Goal: Information Seeking & Learning: Learn about a topic

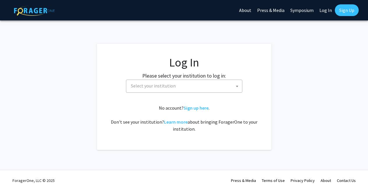
select select
click at [197, 108] on link "Sign up here" at bounding box center [196, 108] width 25 height 6
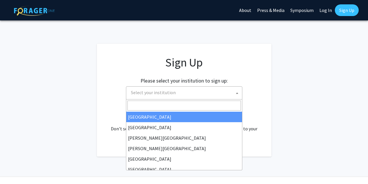
click at [184, 94] on span "Select your institution" at bounding box center [185, 92] width 113 height 12
select select "34"
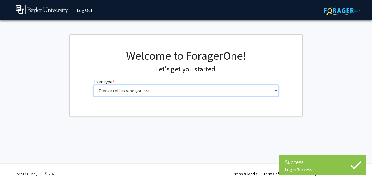
click at [156, 94] on select "Please tell us who you are Undergraduate Student Master's Student Doctoral Cand…" at bounding box center [186, 90] width 185 height 11
click at [94, 85] on select "Please tell us who you are Undergraduate Student Master's Student Doctoral Cand…" at bounding box center [186, 90] width 185 height 11
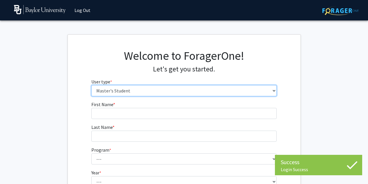
click at [151, 93] on select "Please tell us who you are Undergraduate Student Master's Student Doctoral Cand…" at bounding box center [183, 90] width 185 height 11
select select "1: undergrad"
click at [91, 85] on select "Please tell us who you are Undergraduate Student Master's Student Doctoral Cand…" at bounding box center [183, 90] width 185 height 11
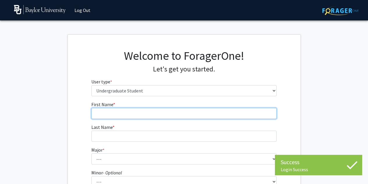
click at [130, 111] on input "First Name * required" at bounding box center [183, 113] width 185 height 11
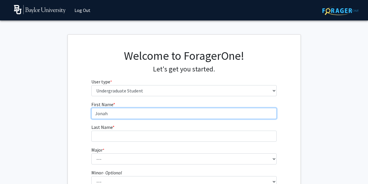
type input "Jonah"
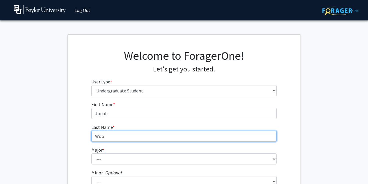
type input "Woo"
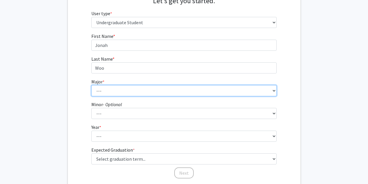
scroll to position [70, 0]
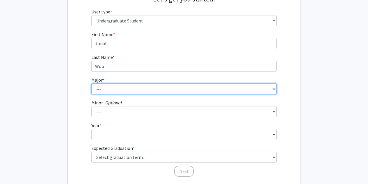
click at [114, 86] on select "--- Accounting American Studies Anthropology Apparel Design & Product Developme…" at bounding box center [183, 88] width 185 height 11
select select "92: 2757"
click at [91, 83] on select "--- Accounting American Studies Anthropology Apparel Design & Product Developme…" at bounding box center [183, 88] width 185 height 11
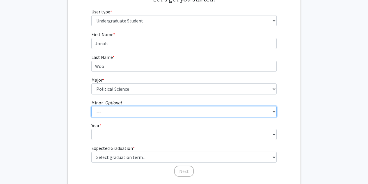
click at [113, 113] on select "--- Advertising American Sign Language American Studies Anthropology Apparel Me…" at bounding box center [183, 111] width 185 height 11
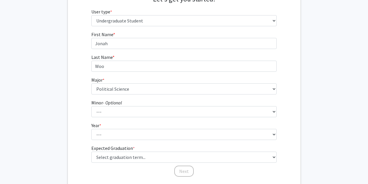
click at [55, 101] on fg-get-started "Welcome to ForagerOne! Let's get you started. User type * required Please tell …" at bounding box center [184, 79] width 368 height 228
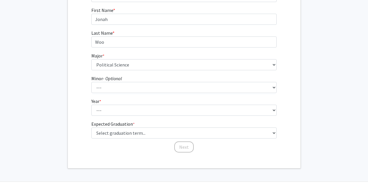
scroll to position [97, 0]
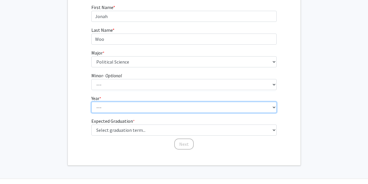
click at [105, 103] on select "--- First-year Sophomore Junior Senior Postbaccalaureate Certificate" at bounding box center [183, 107] width 185 height 11
select select "2: sophomore"
click at [91, 102] on select "--- First-year Sophomore Junior Senior Postbaccalaureate Certificate" at bounding box center [183, 107] width 185 height 11
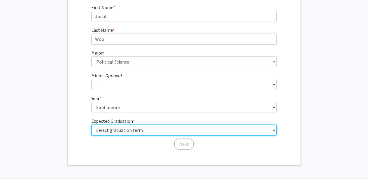
click at [110, 132] on select "Select graduation term... Spring 2025 Summer 2025 Fall 2025 Winter 2025 Spring …" at bounding box center [183, 129] width 185 height 11
click at [91, 124] on select "Select graduation term... Spring 2025 Summer 2025 Fall 2025 Winter 2025 Spring …" at bounding box center [183, 129] width 185 height 11
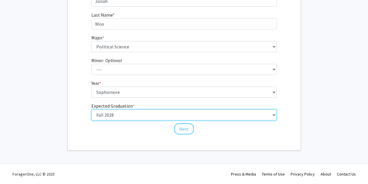
click at [157, 115] on select "Select graduation term... Spring 2025 Summer 2025 Fall 2025 Winter 2025 Spring …" at bounding box center [183, 114] width 185 height 11
select select "13: spring_2028"
click at [91, 109] on select "Select graduation term... Spring 2025 Summer 2025 Fall 2025 Winter 2025 Spring …" at bounding box center [183, 114] width 185 height 11
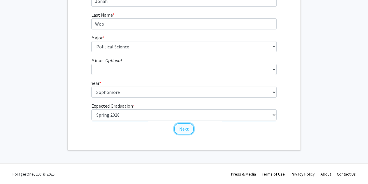
click at [182, 129] on button "Next" at bounding box center [183, 128] width 19 height 11
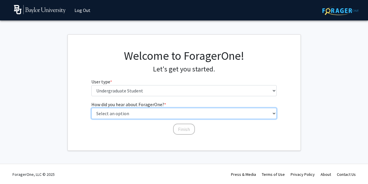
click at [175, 118] on select "Select an option Peer/student recommendation Faculty/staff recommendation Unive…" at bounding box center [183, 113] width 185 height 11
select select "2: faculty_recommendation"
click at [91, 108] on select "Select an option Peer/student recommendation Faculty/staff recommendation Unive…" at bounding box center [183, 113] width 185 height 11
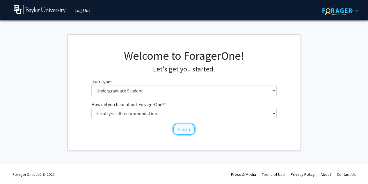
click at [178, 126] on button "Finish" at bounding box center [184, 128] width 22 height 11
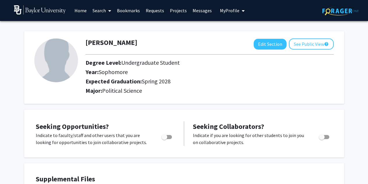
click at [172, 9] on link "Projects" at bounding box center [178, 10] width 23 height 20
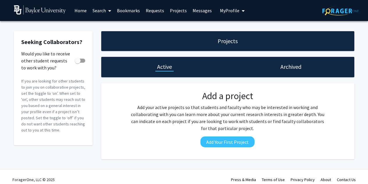
click at [98, 10] on link "Search" at bounding box center [102, 10] width 24 height 20
click at [104, 24] on span "Faculty/Staff" at bounding box center [111, 27] width 43 height 12
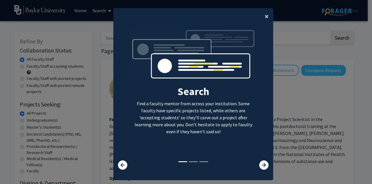
click at [261, 17] on button "×" at bounding box center [266, 16] width 13 height 16
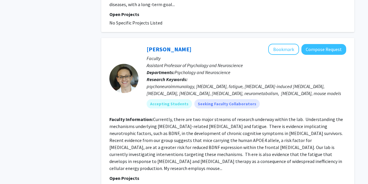
scroll to position [1472, 0]
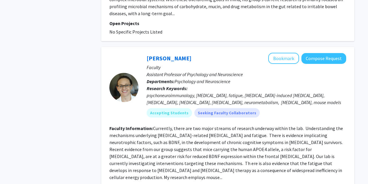
drag, startPoint x: 192, startPoint y: 82, endPoint x: 143, endPoint y: 128, distance: 67.3
click at [143, 128] on fg-read-more "Currently, there are two major streams of research underway within the lab. Und…" at bounding box center [226, 152] width 234 height 55
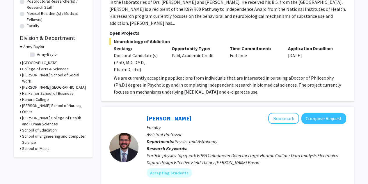
scroll to position [145, 0]
click at [37, 53] on label "Army-Baylor" at bounding box center [47, 54] width 21 height 6
click at [37, 53] on input "Army-Baylor" at bounding box center [39, 53] width 4 height 4
checkbox input "true"
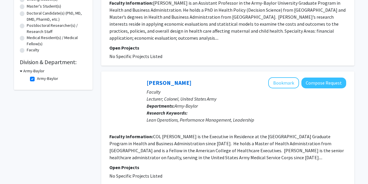
scroll to position [129, 0]
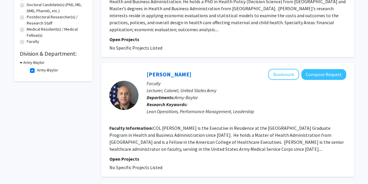
click at [35, 71] on fg-checkbox "Army-Baylor Army-Baylor" at bounding box center [57, 70] width 55 height 7
click at [37, 70] on label "Army-Baylor" at bounding box center [47, 70] width 21 height 6
click at [37, 70] on input "Army-Baylor" at bounding box center [39, 69] width 4 height 4
checkbox input "false"
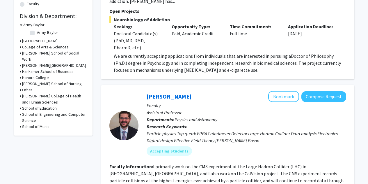
scroll to position [177, 0]
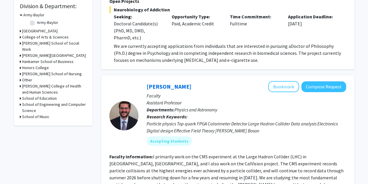
click at [30, 38] on h3 "College of Arts & Sciences" at bounding box center [45, 37] width 47 height 6
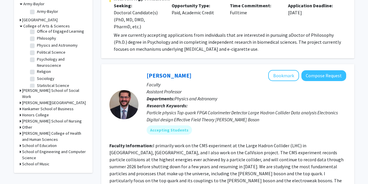
scroll to position [156, 0]
click at [37, 42] on label "Philosophy" at bounding box center [46, 38] width 19 height 6
click at [37, 39] on input "Philosophy" at bounding box center [39, 37] width 4 height 4
checkbox input "true"
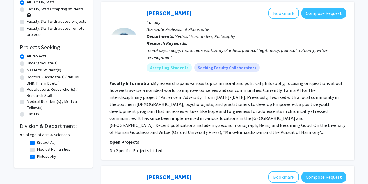
scroll to position [58, 0]
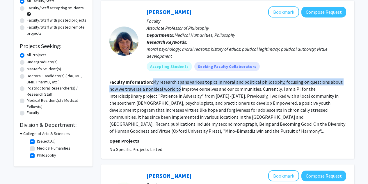
drag, startPoint x: 154, startPoint y: 81, endPoint x: 179, endPoint y: 92, distance: 28.1
click at [179, 92] on section "Faculty Information: My research spans various topics in moral and political ph…" at bounding box center [227, 106] width 237 height 56
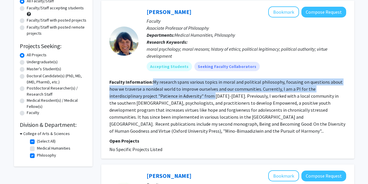
click at [179, 92] on section "Faculty Information: My research spans various topics in moral and political ph…" at bounding box center [227, 106] width 237 height 56
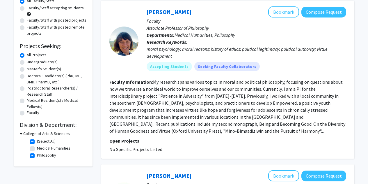
click at [198, 97] on fg-read-more "My research spans various topics in moral and political philosophy, focusing on…" at bounding box center [227, 106] width 236 height 55
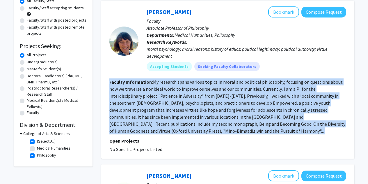
click at [198, 97] on fg-read-more "My research spans various topics in moral and political philosophy, focusing on…" at bounding box center [227, 106] width 236 height 55
drag, startPoint x: 198, startPoint y: 97, endPoint x: 187, endPoint y: 97, distance: 10.5
click at [187, 97] on fg-read-more "My research spans various topics in moral and political philosophy, focusing on…" at bounding box center [227, 106] width 236 height 55
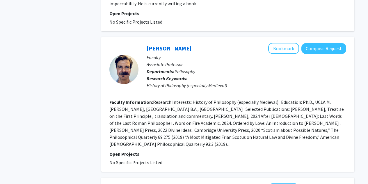
scroll to position [1156, 0]
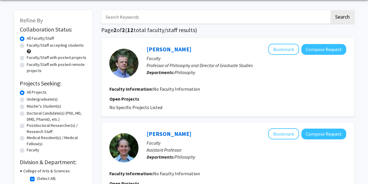
scroll to position [102, 0]
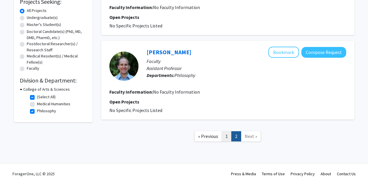
click at [230, 138] on link "1" at bounding box center [227, 136] width 10 height 10
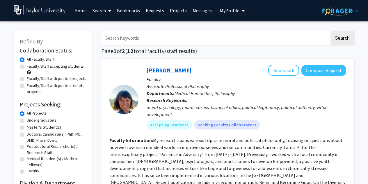
click at [162, 70] on link "[PERSON_NAME]" at bounding box center [169, 69] width 45 height 7
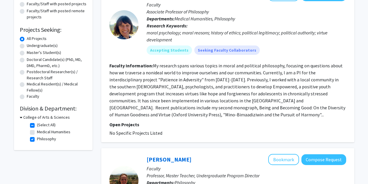
scroll to position [74, 0]
click at [37, 139] on label "Philosophy" at bounding box center [46, 139] width 19 height 6
click at [37, 139] on input "Philosophy" at bounding box center [39, 138] width 4 height 4
checkbox input "false"
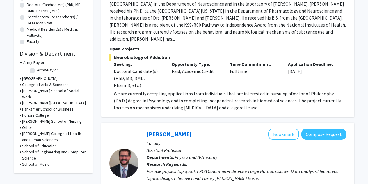
scroll to position [154, 0]
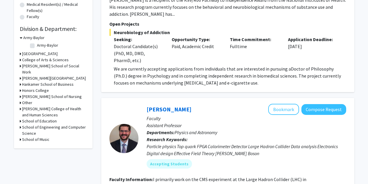
click at [28, 93] on h3 "Honors College" at bounding box center [35, 90] width 27 height 6
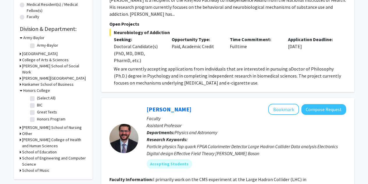
click at [37, 108] on label "BIC" at bounding box center [40, 105] width 6 height 6
click at [37, 106] on input "BIC" at bounding box center [39, 104] width 4 height 4
checkbox input "true"
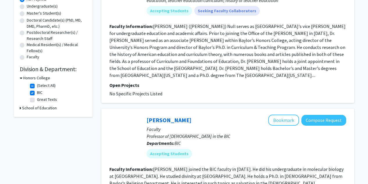
scroll to position [127, 0]
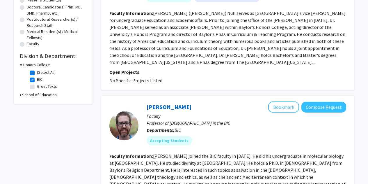
click at [37, 79] on label "BIC" at bounding box center [40, 79] width 6 height 6
click at [37, 79] on input "BIC" at bounding box center [39, 78] width 4 height 4
checkbox input "false"
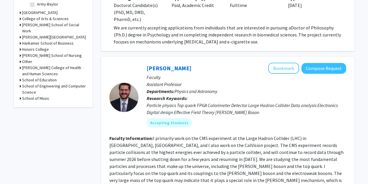
scroll to position [201, 0]
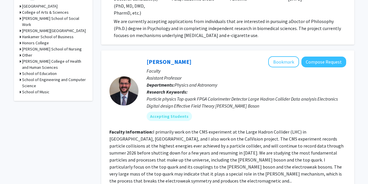
click at [32, 11] on h3 "College of Arts & Sciences" at bounding box center [45, 12] width 47 height 6
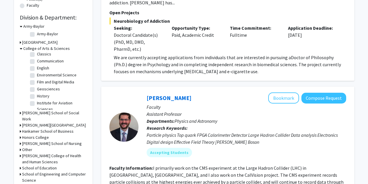
scroll to position [163, 0]
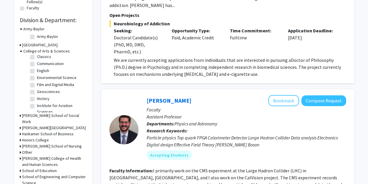
click at [28, 44] on h3 "[GEOGRAPHIC_DATA]" at bounding box center [39, 45] width 35 height 6
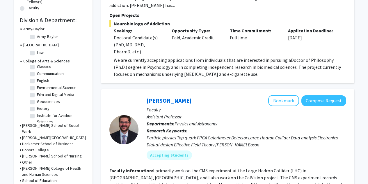
click at [37, 51] on label "Law" at bounding box center [40, 52] width 7 height 6
click at [37, 51] on input "Law" at bounding box center [39, 51] width 4 height 4
checkbox input "true"
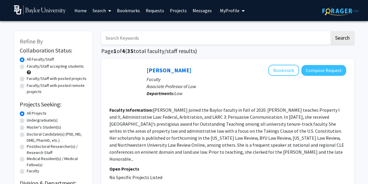
scroll to position [1, 0]
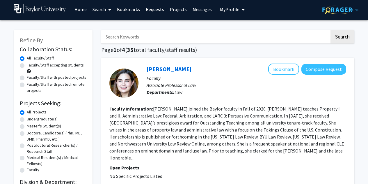
click at [27, 66] on label "Faculty/Staff accepting students" at bounding box center [55, 65] width 57 height 6
click at [27, 66] on input "Faculty/Staff accepting students" at bounding box center [29, 64] width 4 height 4
radio input "true"
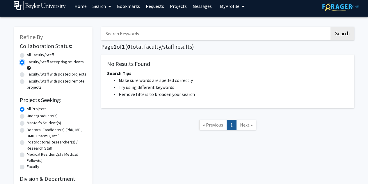
scroll to position [1, 0]
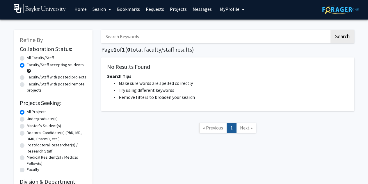
click at [27, 57] on label "All Faculty/Staff" at bounding box center [40, 58] width 27 height 6
click at [27, 57] on input "All Faculty/Staff" at bounding box center [29, 57] width 4 height 4
radio input "true"
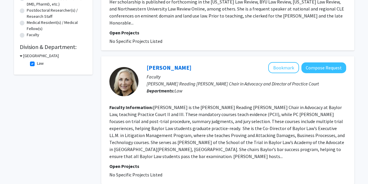
scroll to position [151, 0]
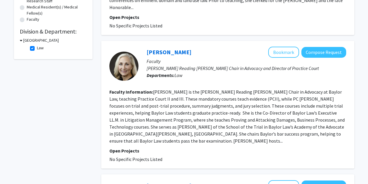
click at [37, 48] on label "Law" at bounding box center [40, 48] width 7 height 6
click at [37, 48] on input "Law" at bounding box center [39, 47] width 4 height 4
checkbox input "false"
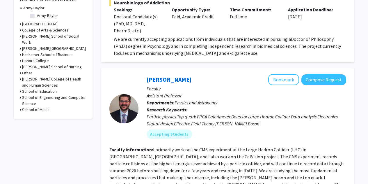
scroll to position [183, 0]
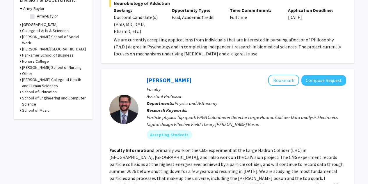
click at [39, 30] on h3 "College of Arts & Sciences" at bounding box center [45, 31] width 47 height 6
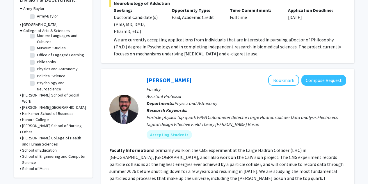
scroll to position [150, 0]
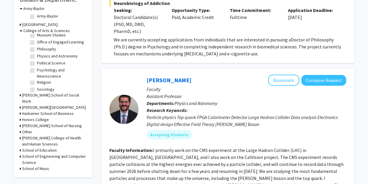
click at [37, 66] on label "Political Science" at bounding box center [51, 63] width 29 height 6
click at [37, 64] on input "Political Science" at bounding box center [39, 62] width 4 height 4
checkbox input "true"
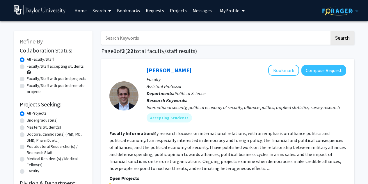
click at [19, 66] on div "Refine By Collaboration Status: Collaboration Status All Faculty/Staff Collabor…" at bounding box center [53, 120] width 79 height 179
click at [27, 67] on label "Faculty/Staff accepting students" at bounding box center [55, 66] width 57 height 6
click at [27, 67] on input "Faculty/Staff accepting students" at bounding box center [29, 65] width 4 height 4
radio input "true"
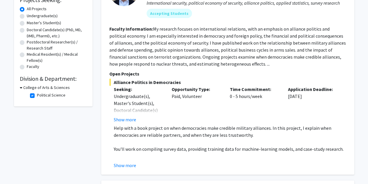
scroll to position [105, 0]
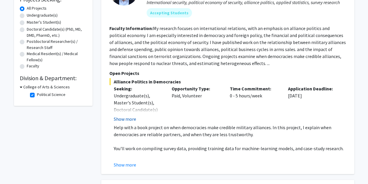
click at [122, 117] on button "Show more" at bounding box center [125, 118] width 22 height 7
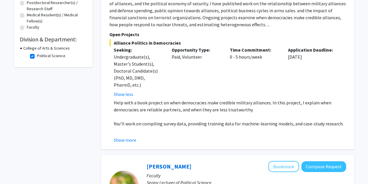
scroll to position [144, 0]
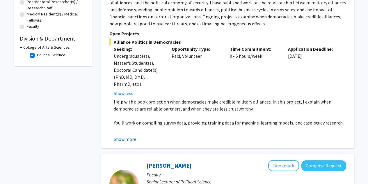
click at [161, 104] on p "Help with a book project on when democracies make credible military alliances. …" at bounding box center [230, 105] width 232 height 14
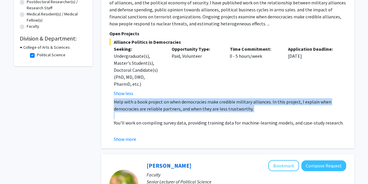
click at [161, 104] on p "Help with a book project on when democracies make credible military alliances. …" at bounding box center [230, 105] width 232 height 14
click at [165, 107] on p "Help with a book project on when democracies make credible military alliances. …" at bounding box center [230, 105] width 232 height 14
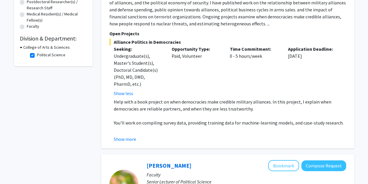
click at [164, 122] on p "You'll work on compiling survey data, providing training data for machine-learn…" at bounding box center [230, 122] width 232 height 7
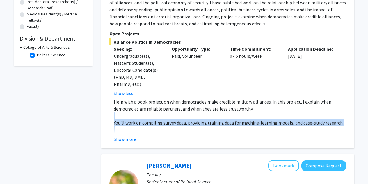
drag, startPoint x: 164, startPoint y: 122, endPoint x: 178, endPoint y: 112, distance: 17.5
click at [178, 112] on div "Help with a book project on when democracies make credible military alliances. …" at bounding box center [230, 122] width 232 height 49
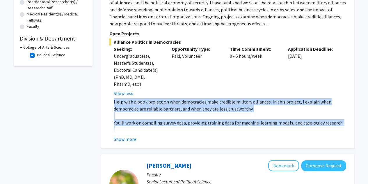
click at [178, 112] on p "Help with a book project on when democracies make credible military alliances. …" at bounding box center [230, 105] width 232 height 14
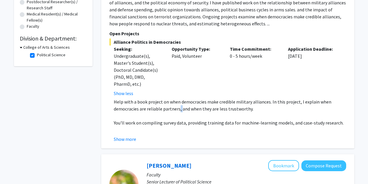
click at [178, 112] on p "Help with a book project on when democracies make credible military alliances. …" at bounding box center [230, 105] width 232 height 14
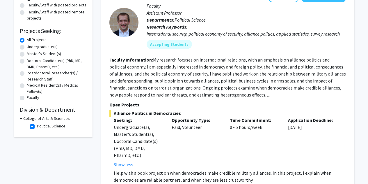
click at [190, 80] on fg-read-more "My research focuses on international relations, with an emphasis on alliance po…" at bounding box center [227, 77] width 236 height 41
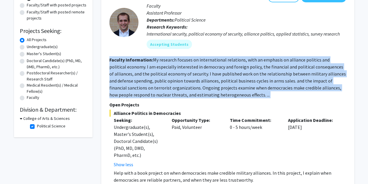
click at [190, 80] on fg-read-more "My research focuses on international relations, with an emphasis on alliance po…" at bounding box center [227, 77] width 236 height 41
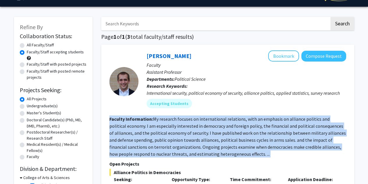
scroll to position [13, 0]
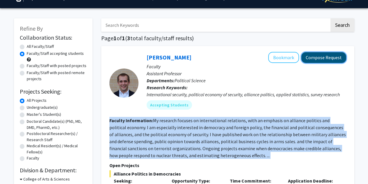
click at [306, 58] on button "Compose Request" at bounding box center [323, 57] width 45 height 11
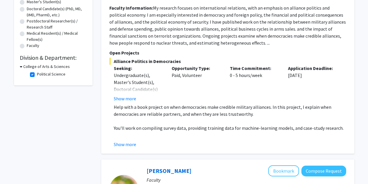
scroll to position [154, 0]
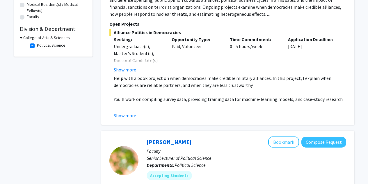
click at [37, 47] on label "Political Science" at bounding box center [51, 45] width 29 height 6
click at [37, 46] on input "Political Science" at bounding box center [39, 44] width 4 height 4
checkbox input "false"
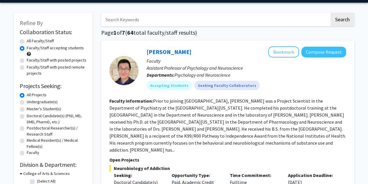
scroll to position [17, 0]
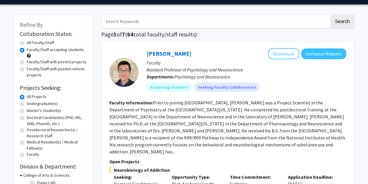
click at [33, 104] on label "Undergraduate(s)" at bounding box center [42, 103] width 31 height 6
click at [31, 104] on input "Undergraduate(s)" at bounding box center [29, 102] width 4 height 4
radio input "true"
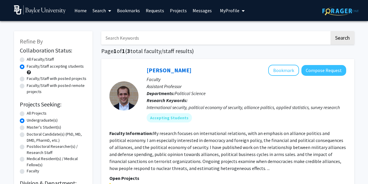
click at [15, 141] on div "Refine By Collaboration Status: Collaboration Status All Faculty/Staff Collabor…" at bounding box center [53, 133] width 79 height 205
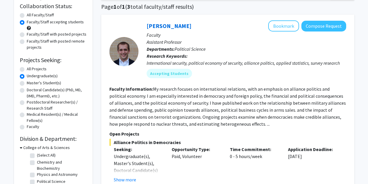
scroll to position [44, 0]
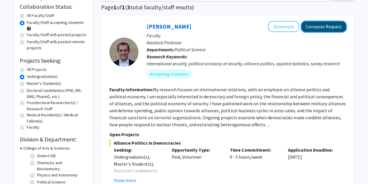
click at [316, 30] on button "Compose Request" at bounding box center [323, 26] width 45 height 11
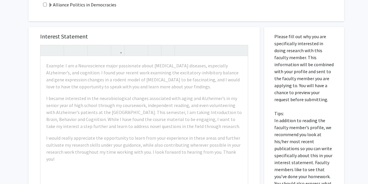
scroll to position [207, 0]
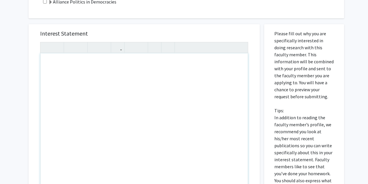
drag, startPoint x: 131, startPoint y: 81, endPoint x: 96, endPoint y: 85, distance: 34.9
click at [96, 85] on div "Note to users with screen readers: Please press Alt+0 or Option+0 to deactivate…" at bounding box center [143, 119] width 207 height 133
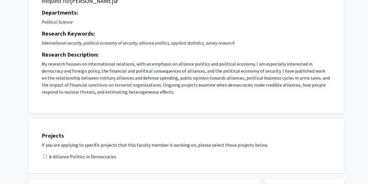
scroll to position [0, 0]
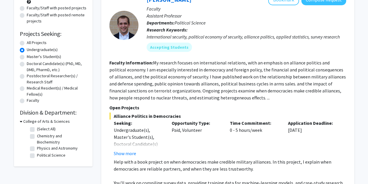
scroll to position [70, 0]
click at [27, 44] on label "All Projects" at bounding box center [37, 43] width 20 height 6
click at [27, 44] on input "All Projects" at bounding box center [29, 42] width 4 height 4
radio input "true"
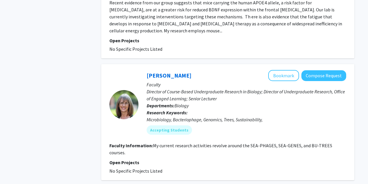
scroll to position [1644, 0]
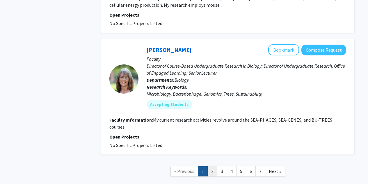
click at [217, 166] on link "2" at bounding box center [212, 171] width 10 height 10
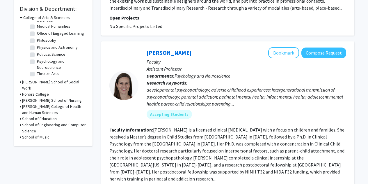
scroll to position [84, 0]
click at [37, 40] on label "Philosophy" at bounding box center [46, 40] width 19 height 6
click at [37, 40] on input "Philosophy" at bounding box center [39, 39] width 4 height 4
checkbox input "true"
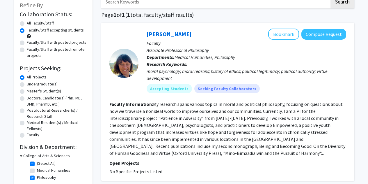
scroll to position [36, 0]
click at [166, 41] on p "Faculty" at bounding box center [247, 43] width 200 height 7
click at [165, 35] on link "[PERSON_NAME]" at bounding box center [169, 34] width 45 height 7
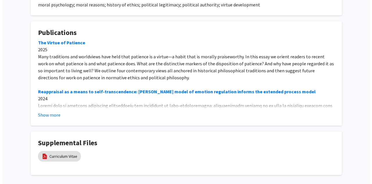
scroll to position [229, 0]
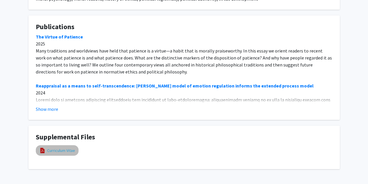
click at [67, 147] on link "Curriculum Vitae" at bounding box center [61, 150] width 28 height 6
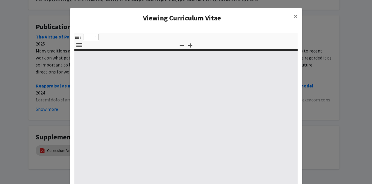
select select "custom"
type input "0"
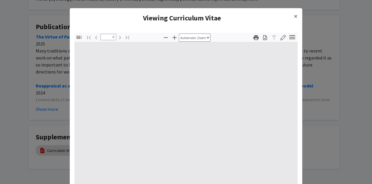
select select "custom"
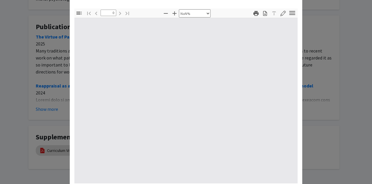
type input "1"
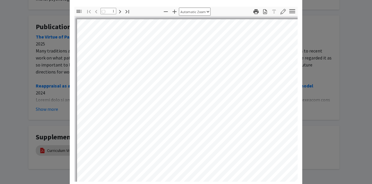
select select "auto"
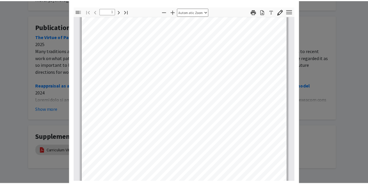
scroll to position [70, 0]
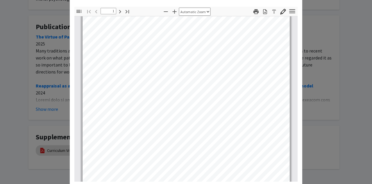
click at [20, 31] on modal-container "Viewing Curriculum Vitae × Thumbnails Document Outline Attachments Layers Curre…" at bounding box center [186, 92] width 372 height 184
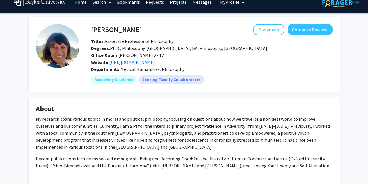
scroll to position [0, 0]
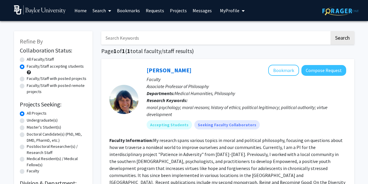
scroll to position [90, 0]
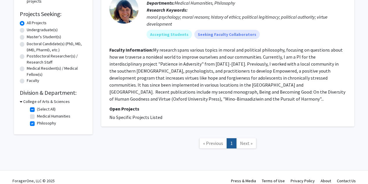
click at [37, 122] on label "Philosophy" at bounding box center [46, 123] width 19 height 6
click at [37, 122] on input "Philosophy" at bounding box center [39, 122] width 4 height 4
checkbox input "false"
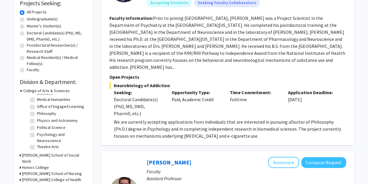
scroll to position [102, 0]
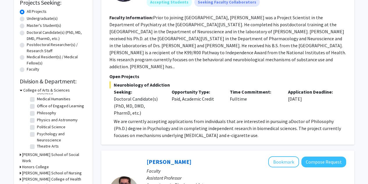
click at [37, 127] on label "Political Science" at bounding box center [51, 127] width 29 height 6
click at [37, 127] on input "Political Science" at bounding box center [39, 126] width 4 height 4
checkbox input "true"
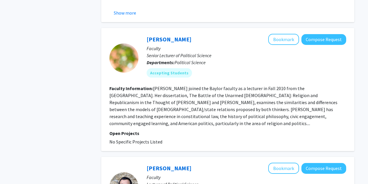
scroll to position [257, 0]
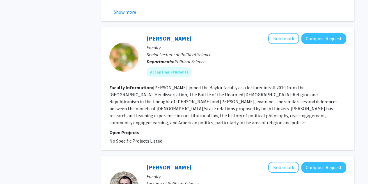
click at [137, 125] on section "Faculty Information: [PERSON_NAME] joined the Baylor faculty as a lecturer in F…" at bounding box center [227, 105] width 237 height 42
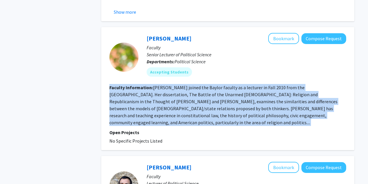
click at [137, 125] on section "Faculty Information: [PERSON_NAME] joined the Baylor faculty as a lecturer in F…" at bounding box center [227, 105] width 237 height 42
click at [156, 111] on fg-read-more "[PERSON_NAME] joined the Baylor faculty as a lecturer in Fall 2010 from the [GE…" at bounding box center [223, 104] width 228 height 41
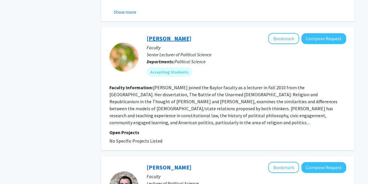
click at [170, 37] on link "[PERSON_NAME]" at bounding box center [169, 38] width 45 height 7
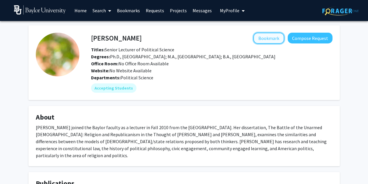
click at [277, 37] on button "Bookmark" at bounding box center [268, 38] width 31 height 11
drag, startPoint x: 277, startPoint y: 37, endPoint x: 280, endPoint y: 40, distance: 4.3
click at [280, 40] on button "Remove Bookmark" at bounding box center [260, 38] width 48 height 11
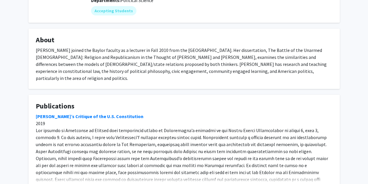
scroll to position [83, 0]
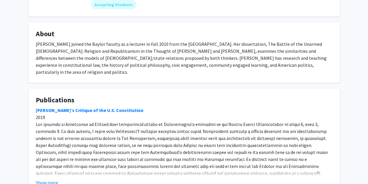
click at [272, 59] on div "[PERSON_NAME] joined the Baylor faculty as a lecturer in Fall 2010 from the [GE…" at bounding box center [184, 57] width 297 height 35
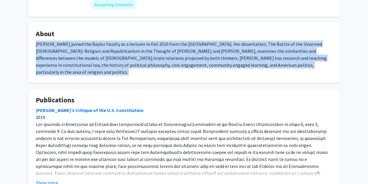
click at [272, 59] on div "[PERSON_NAME] joined the Baylor faculty as a lecturer in Fall 2010 from the [GE…" at bounding box center [184, 57] width 297 height 35
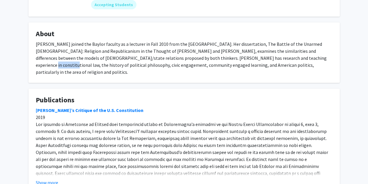
click at [272, 59] on div "[PERSON_NAME] joined the Baylor faculty as a lecturer in Fall 2010 from the [GE…" at bounding box center [184, 57] width 297 height 35
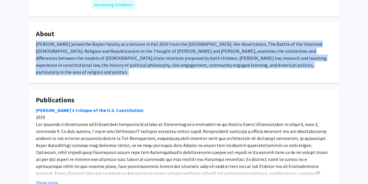
click at [272, 59] on div "[PERSON_NAME] joined the Baylor faculty as a lecturer in Fall 2010 from the [GE…" at bounding box center [184, 57] width 297 height 35
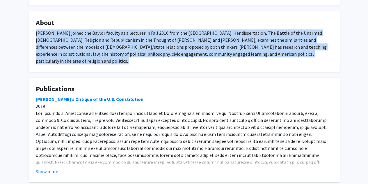
scroll to position [98, 0]
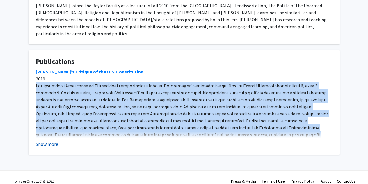
click at [45, 140] on button "Show more" at bounding box center [47, 143] width 22 height 7
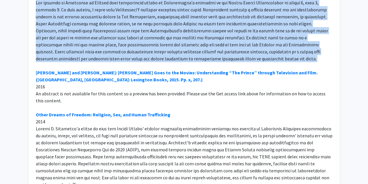
scroll to position [247, 0]
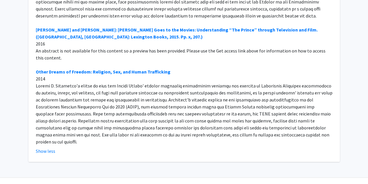
click at [77, 101] on div "[PERSON_NAME]’s Critique of the U.S. Constitution 2019 [PERSON_NAME] and [PERSO…" at bounding box center [184, 43] width 297 height 202
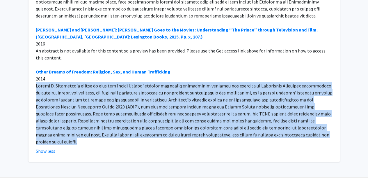
click at [77, 101] on div "[PERSON_NAME]’s Critique of the U.S. Constitution 2019 [PERSON_NAME] and [PERSO…" at bounding box center [184, 43] width 297 height 202
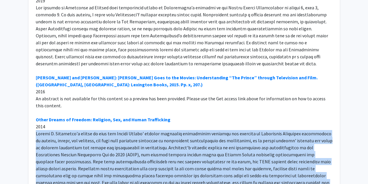
scroll to position [197, 0]
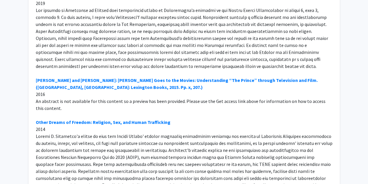
drag, startPoint x: 78, startPoint y: 95, endPoint x: 71, endPoint y: 96, distance: 7.1
click at [71, 96] on div "[PERSON_NAME]’s Critique of the U.S. Constitution 2019 [PERSON_NAME] and [PERSO…" at bounding box center [184, 94] width 297 height 202
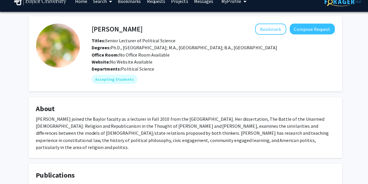
scroll to position [9, 0]
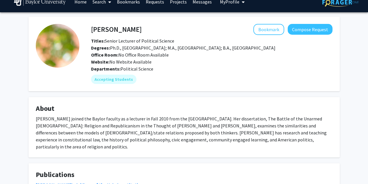
drag, startPoint x: 122, startPoint y: 130, endPoint x: 103, endPoint y: 126, distance: 19.3
click at [103, 126] on div "[PERSON_NAME] joined the Baylor faculty as a lecturer in Fall 2010 from the [GE…" at bounding box center [184, 132] width 297 height 35
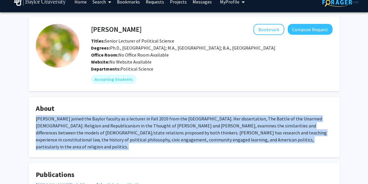
click at [103, 126] on div "[PERSON_NAME] joined the Baylor faculty as a lecturer in Fall 2010 from the [GE…" at bounding box center [184, 132] width 297 height 35
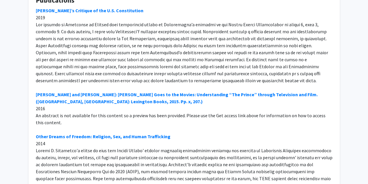
scroll to position [182, 0]
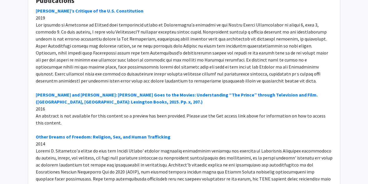
click at [109, 35] on div "[PERSON_NAME]’s Critique of the U.S. Constitution 2019 [PERSON_NAME] and [PERSO…" at bounding box center [184, 108] width 297 height 202
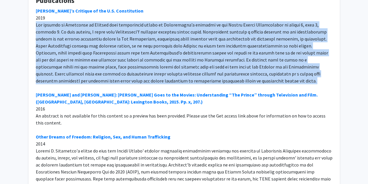
click at [109, 35] on div "[PERSON_NAME]’s Critique of the U.S. Constitution 2019 [PERSON_NAME] and [PERSO…" at bounding box center [184, 108] width 297 height 202
drag, startPoint x: 109, startPoint y: 35, endPoint x: 90, endPoint y: 38, distance: 19.2
click at [90, 38] on div "[PERSON_NAME]’s Critique of the U.S. Constitution 2019 [PERSON_NAME] and [PERSO…" at bounding box center [184, 108] width 297 height 202
drag, startPoint x: 90, startPoint y: 38, endPoint x: 70, endPoint y: 38, distance: 20.7
click at [70, 38] on div "[PERSON_NAME]’s Critique of the U.S. Constitution 2019 [PERSON_NAME] and [PERSO…" at bounding box center [184, 108] width 297 height 202
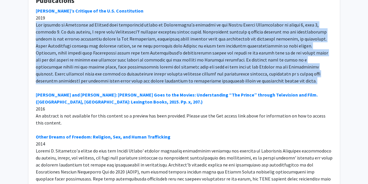
scroll to position [247, 0]
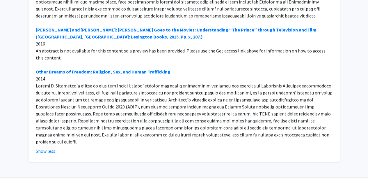
click at [160, 89] on div "[PERSON_NAME]’s Critique of the U.S. Constitution 2019 [PERSON_NAME] and [PERSO…" at bounding box center [184, 43] width 297 height 202
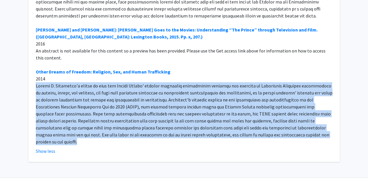
click at [160, 89] on div "[PERSON_NAME]’s Critique of the U.S. Constitution 2019 [PERSON_NAME] and [PERSO…" at bounding box center [184, 43] width 297 height 202
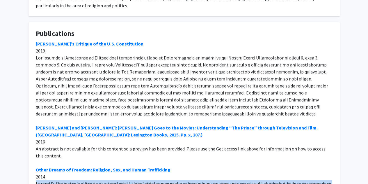
scroll to position [148, 0]
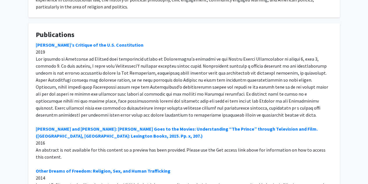
drag, startPoint x: 160, startPoint y: 89, endPoint x: 122, endPoint y: 70, distance: 42.5
click at [122, 70] on div "[PERSON_NAME]’s Critique of the U.S. Constitution 2019 [PERSON_NAME] and [PERSO…" at bounding box center [184, 142] width 297 height 202
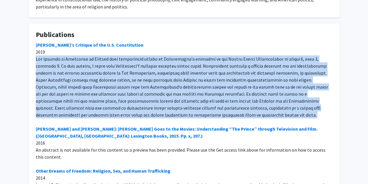
click at [122, 70] on div "[PERSON_NAME]’s Critique of the U.S. Constitution 2019 [PERSON_NAME] and [PERSO…" at bounding box center [184, 142] width 297 height 202
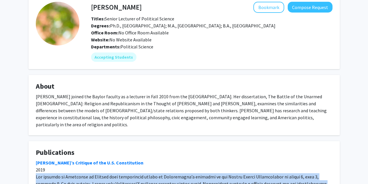
scroll to position [31, 0]
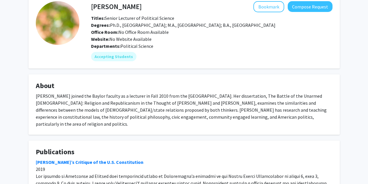
click at [127, 110] on div "[PERSON_NAME] joined the Baylor faculty as a lecturer in Fall 2010 from the [GE…" at bounding box center [184, 109] width 297 height 35
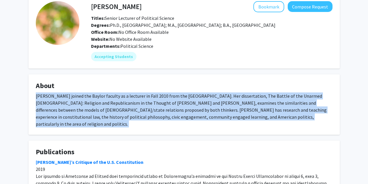
click at [127, 110] on div "[PERSON_NAME] joined the Baylor faculty as a lecturer in Fall 2010 from the [GE…" at bounding box center [184, 109] width 297 height 35
click at [118, 108] on div "[PERSON_NAME] joined the Baylor faculty as a lecturer in Fall 2010 from the [GE…" at bounding box center [184, 109] width 297 height 35
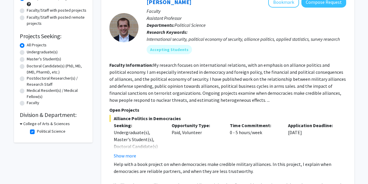
scroll to position [63, 0]
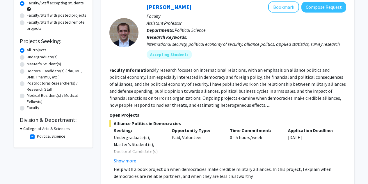
click at [37, 137] on label "Political Science" at bounding box center [51, 136] width 29 height 6
click at [37, 137] on input "Political Science" at bounding box center [39, 135] width 4 height 4
checkbox input "false"
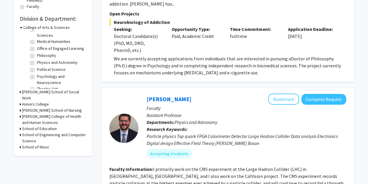
scroll to position [84, 0]
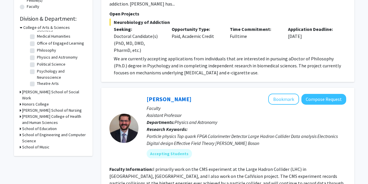
click at [37, 50] on label "Philosophy" at bounding box center [46, 50] width 19 height 6
click at [37, 50] on input "Philosophy" at bounding box center [39, 49] width 4 height 4
checkbox input "true"
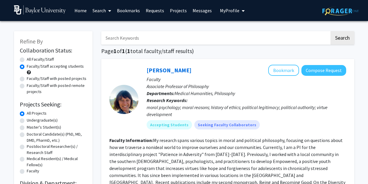
click at [27, 58] on label "All Faculty/Staff" at bounding box center [40, 59] width 27 height 6
click at [27, 58] on input "All Faculty/Staff" at bounding box center [29, 58] width 4 height 4
radio input "true"
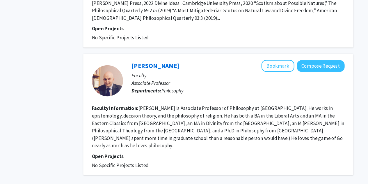
scroll to position [995, 0]
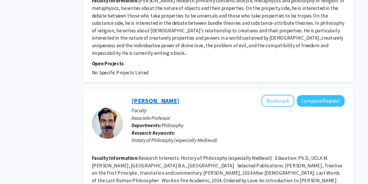
click at [166, 91] on link "[PERSON_NAME]" at bounding box center [169, 94] width 45 height 7
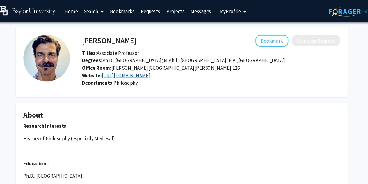
click at [139, 72] on link "[URL][DOMAIN_NAME]" at bounding box center [132, 70] width 46 height 6
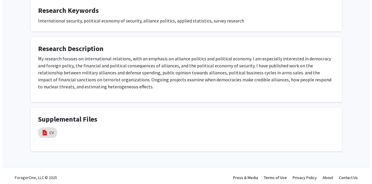
scroll to position [231, 0]
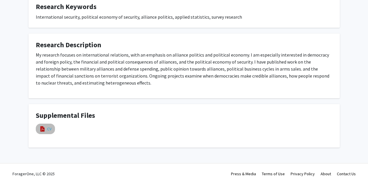
click at [47, 128] on link "CV" at bounding box center [49, 129] width 4 height 6
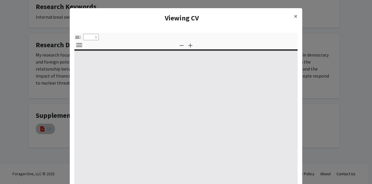
select select "custom"
type input "0"
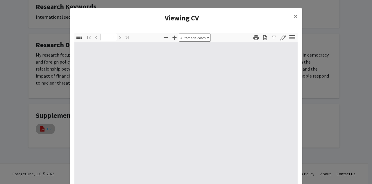
select select "custom"
type input "1"
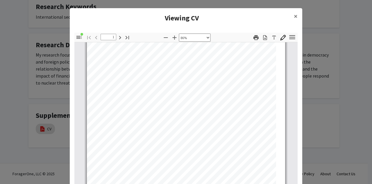
scroll to position [124, 0]
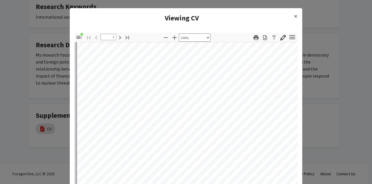
select select "custom"
type input "2"
select select "custom"
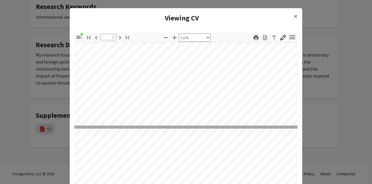
type input "1"
select select "custom"
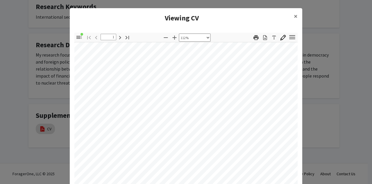
type input "2"
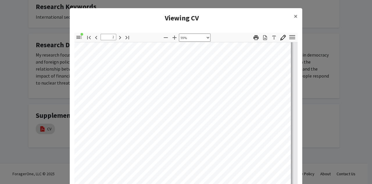
select select "custom"
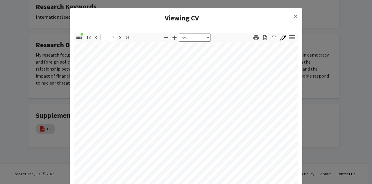
scroll to position [526, 5]
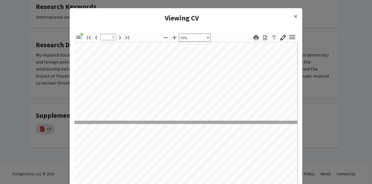
type input "3"
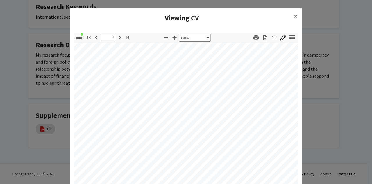
scroll to position [910, 16]
select select "custom"
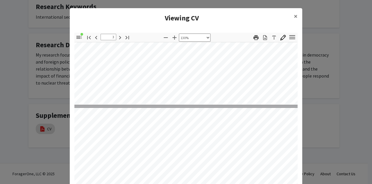
type input "4"
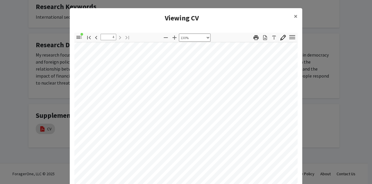
select select "custom"
type input "4"
select select "custom"
type input "4"
select select "custom"
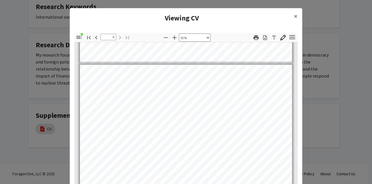
type input "4"
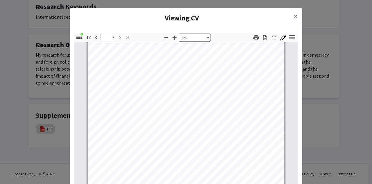
scroll to position [845, 0]
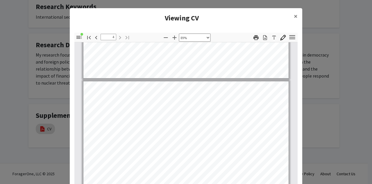
select select "custom"
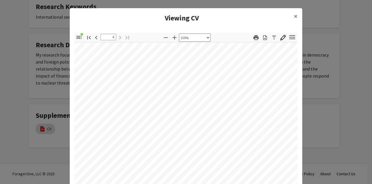
type input "3"
select select "custom"
type input "2"
select select "custom"
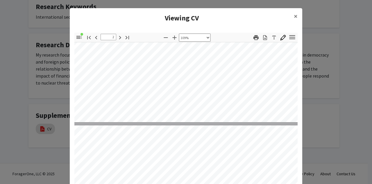
type input "1"
select select "custom"
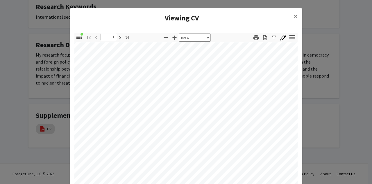
scroll to position [207, 13]
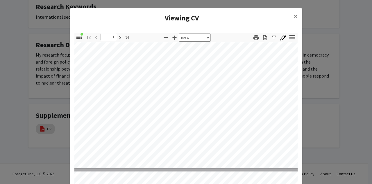
type input "2"
select select "custom"
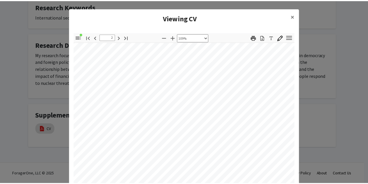
scroll to position [364, 15]
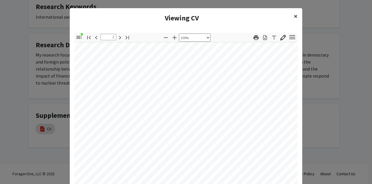
click at [294, 19] on span "×" at bounding box center [296, 16] width 4 height 9
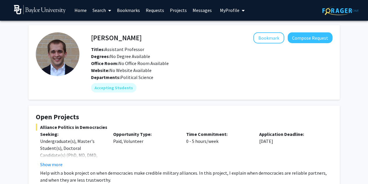
scroll to position [1, 0]
